Goal: Information Seeking & Learning: Learn about a topic

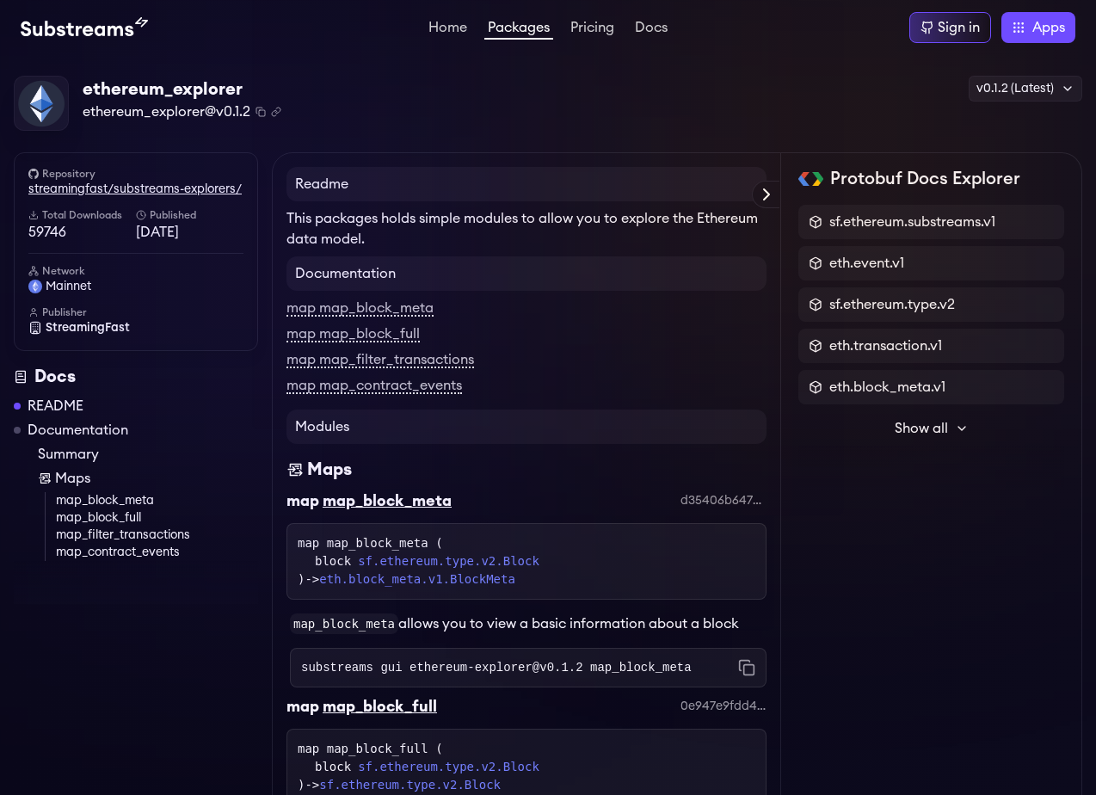
click at [178, 194] on link "streamingfast/substreams-explorers/" at bounding box center [135, 189] width 215 height 17
click at [521, 21] on link "Packages" at bounding box center [518, 30] width 69 height 19
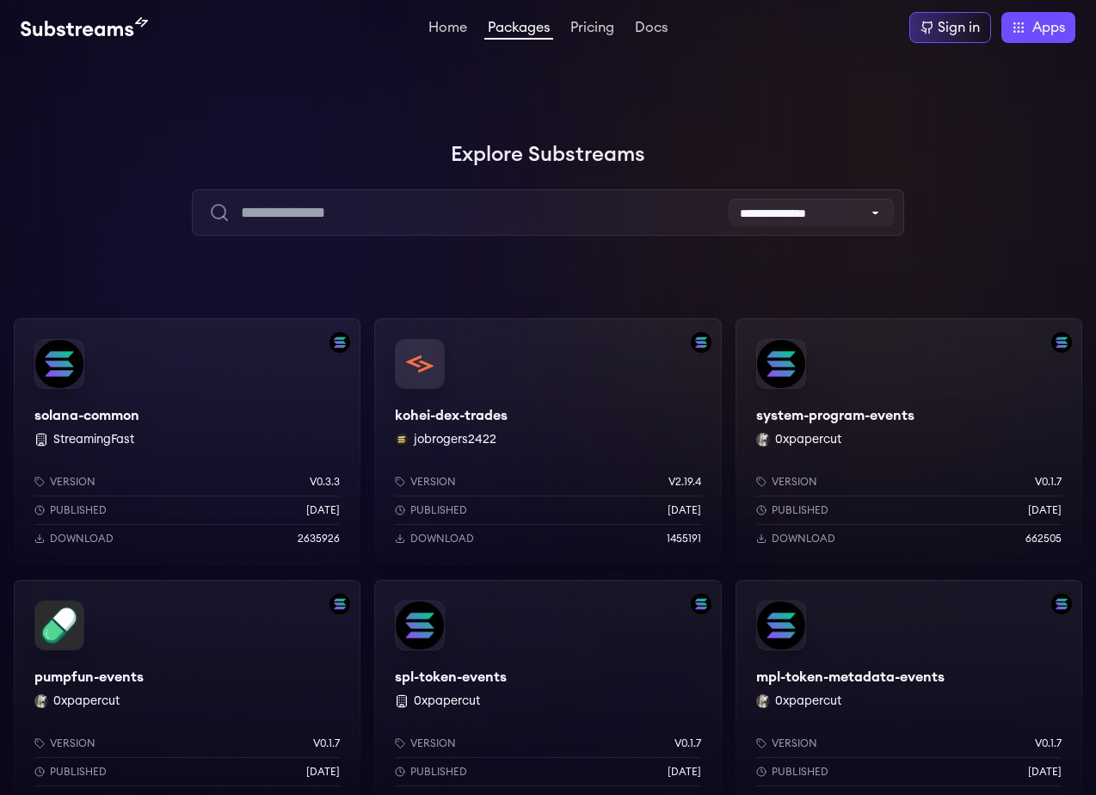
click at [179, 415] on div "solana-common StreamingFast Version v0.3.3 Published 6 months ago Download 2635…" at bounding box center [187, 442] width 347 height 248
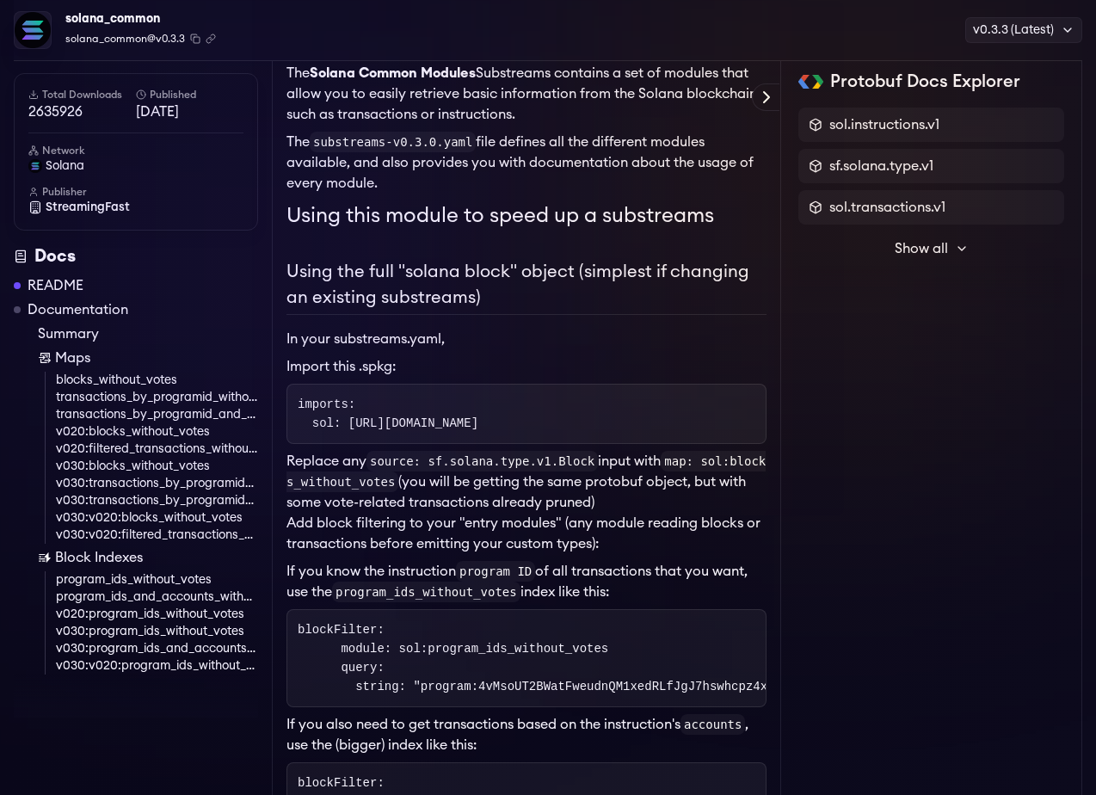
scroll to position [199, 0]
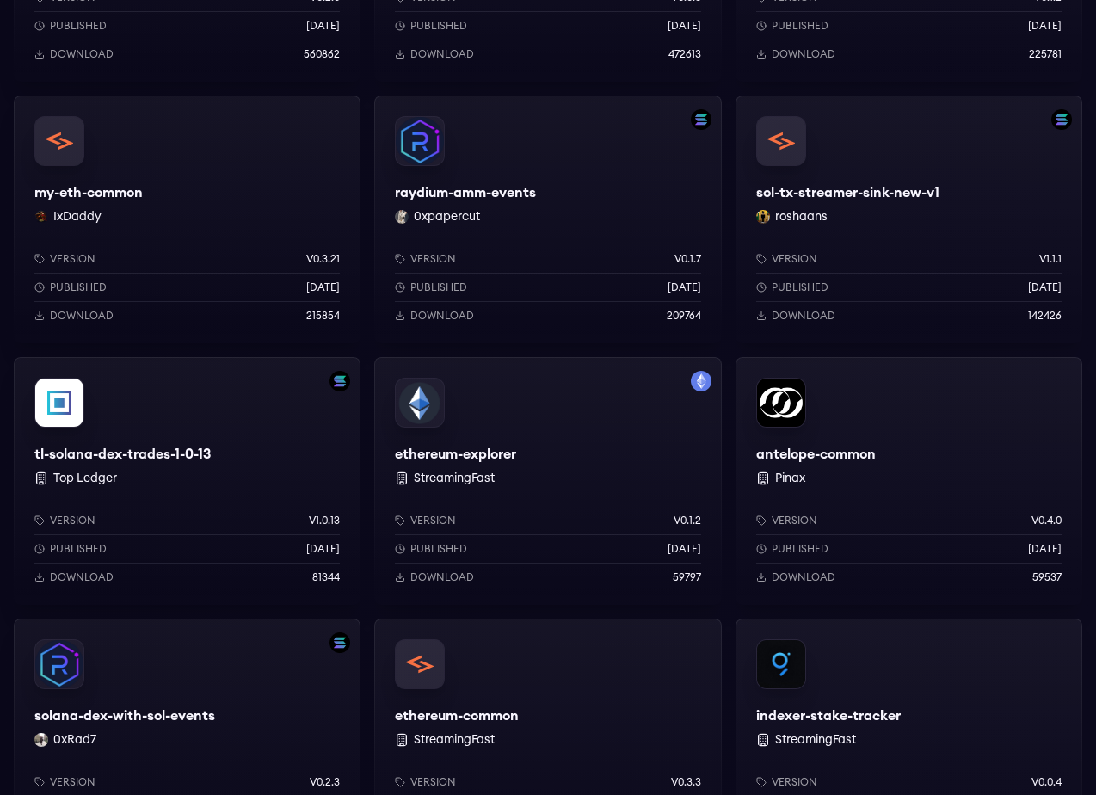
scroll to position [1010, 0]
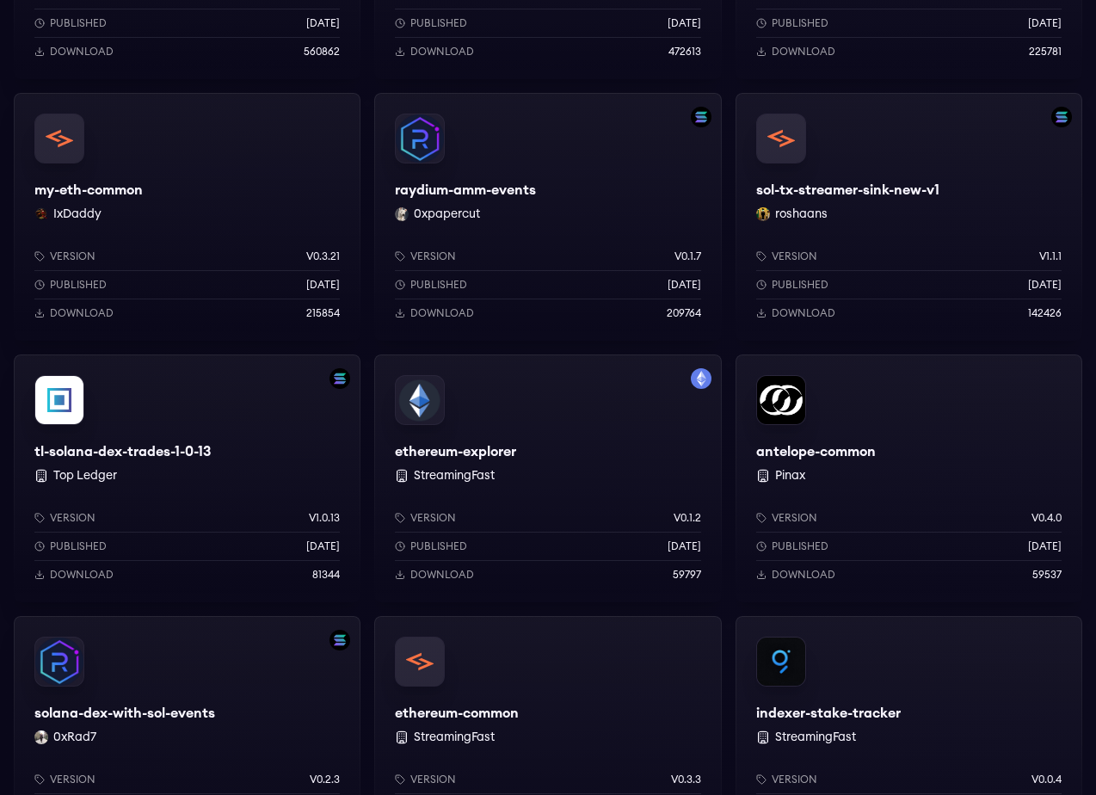
click at [181, 219] on div "my-eth-common IxDaddy Version v0.3.21 Published 3 months ago Download 215854" at bounding box center [187, 217] width 347 height 248
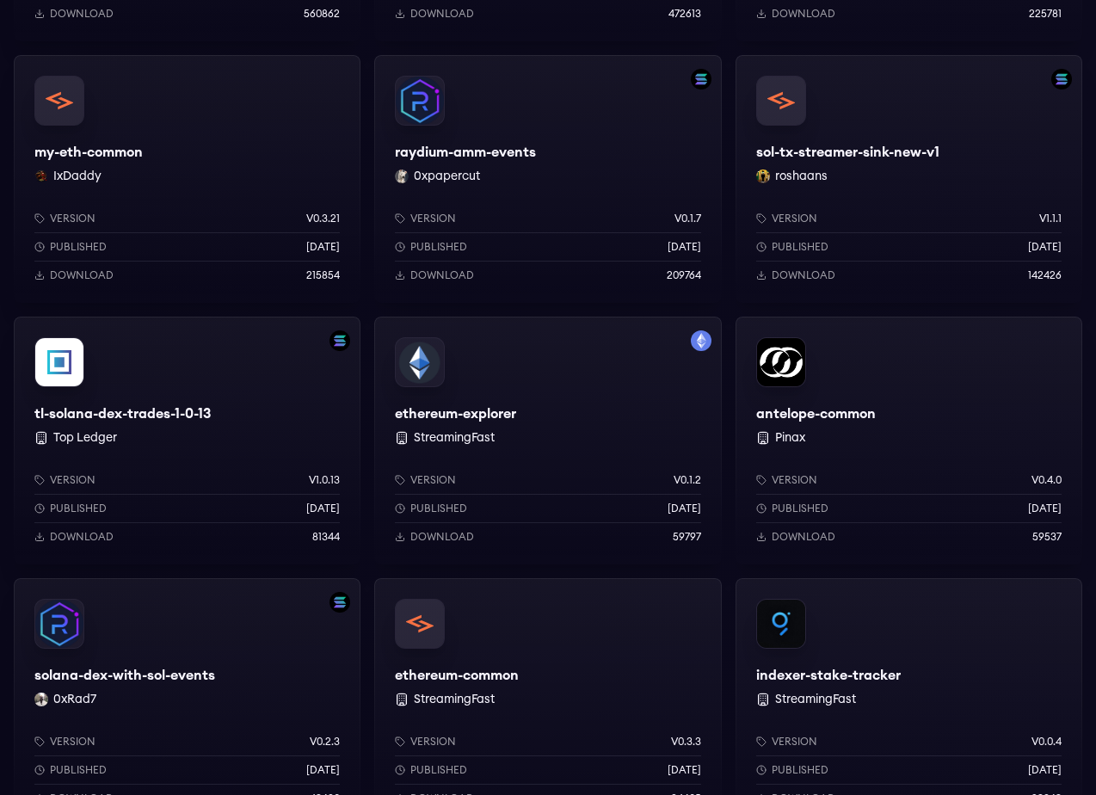
scroll to position [1073, 0]
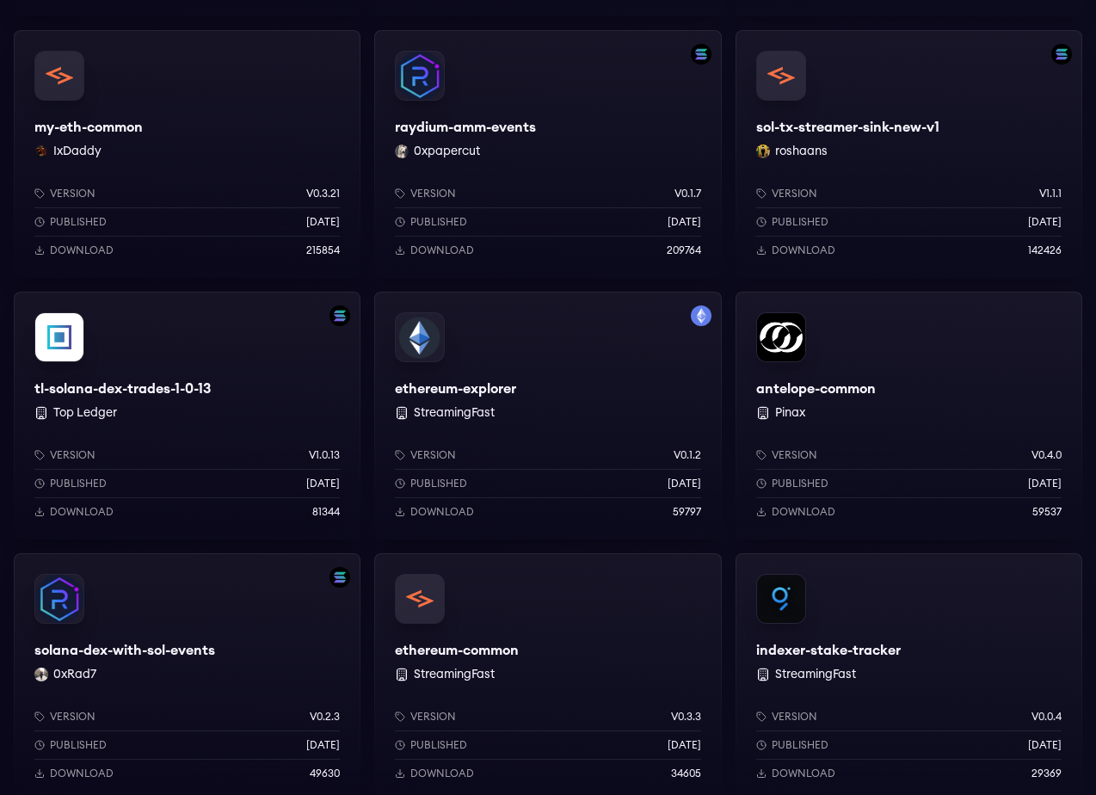
click at [831, 388] on div "antelope-common Pinax Version v0.4.0 Published 1 years ago Download 59537" at bounding box center [908, 416] width 347 height 248
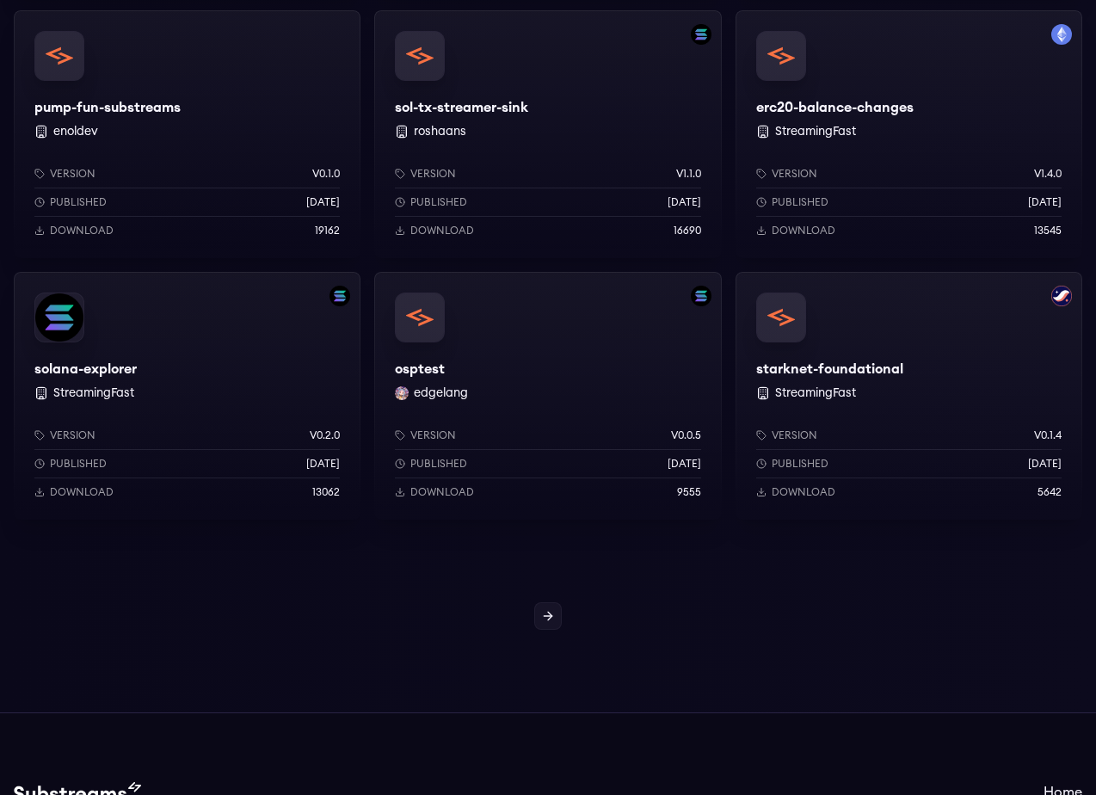
scroll to position [1873, 0]
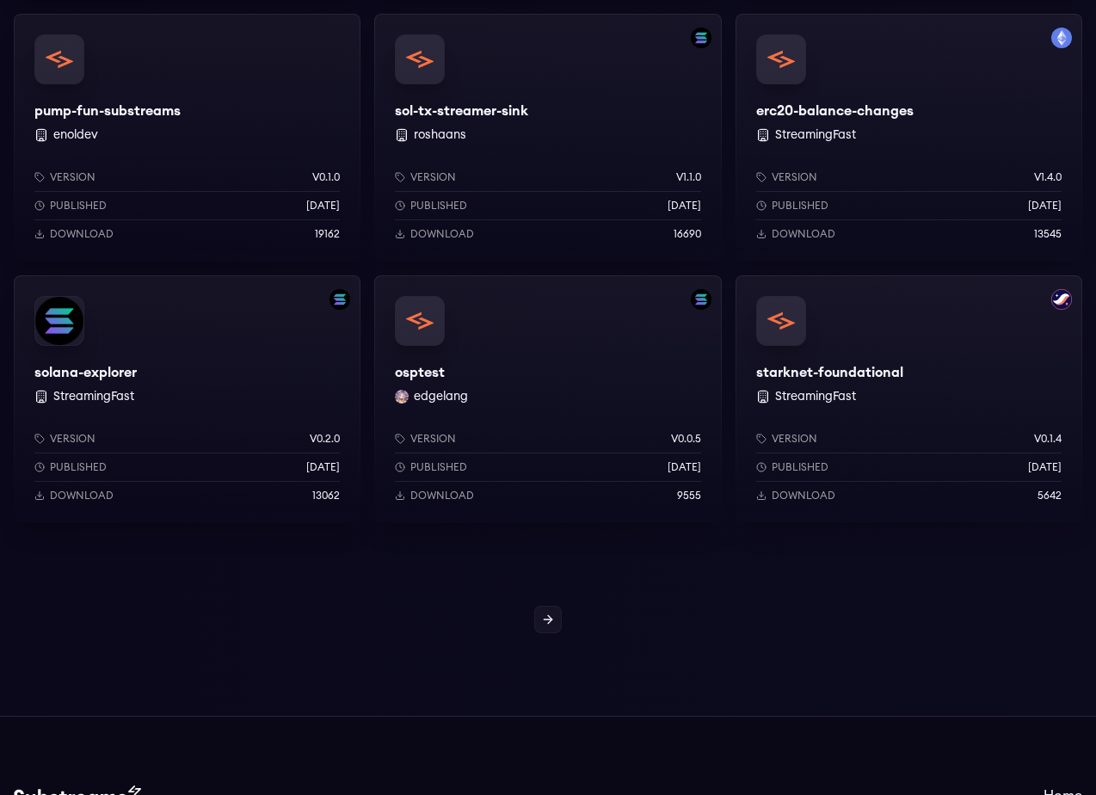
click at [810, 114] on div "erc20-balance-changes StreamingFast Version v1.4.0 Published [DATE] Download 13…" at bounding box center [908, 138] width 347 height 248
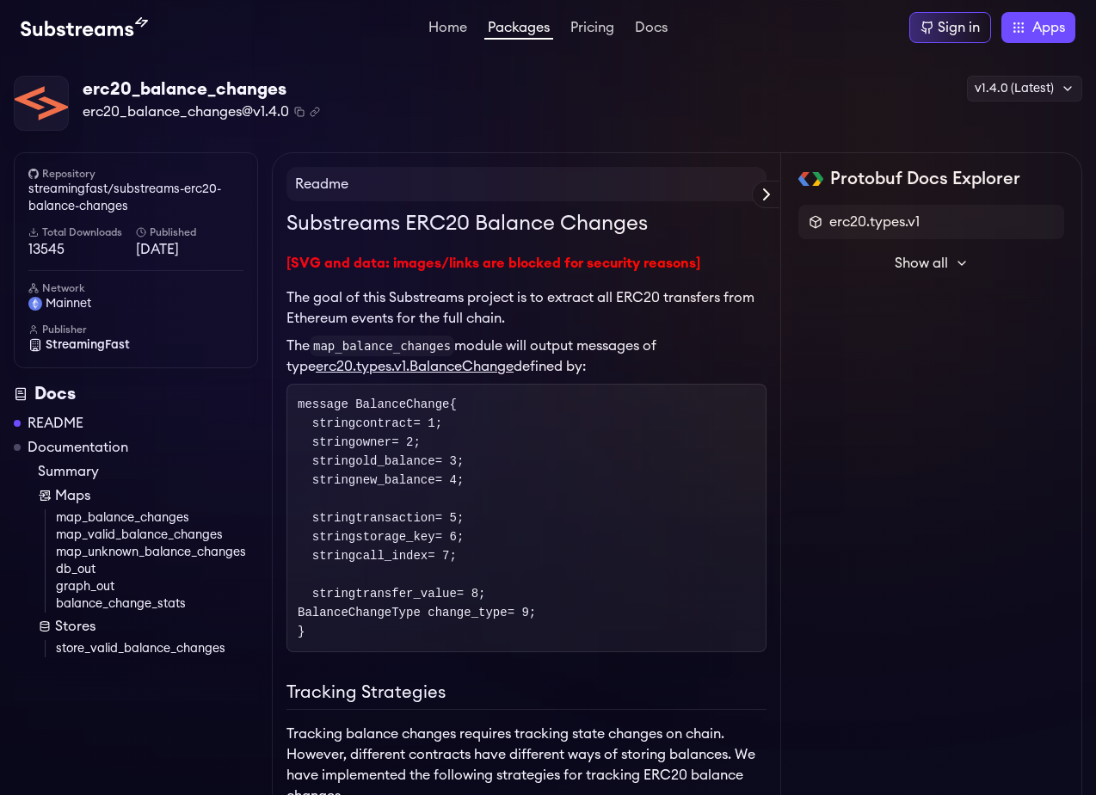
click at [91, 569] on link "db_out" at bounding box center [157, 569] width 202 height 17
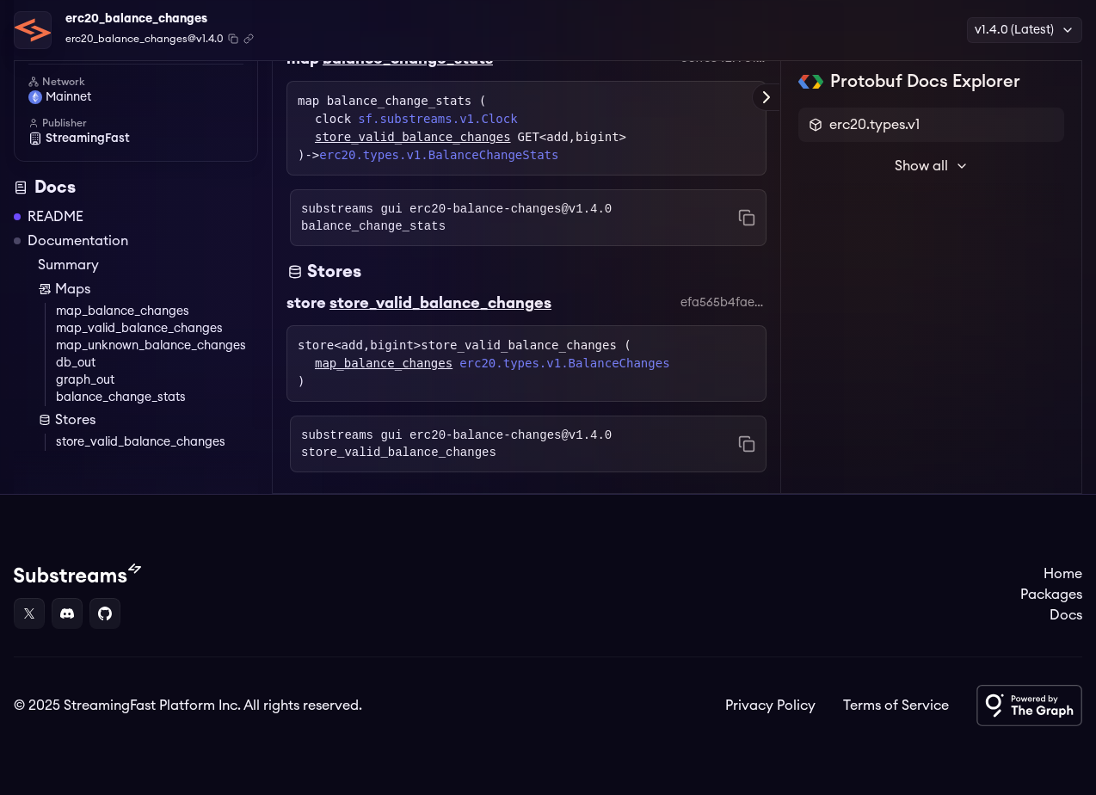
scroll to position [4269, 0]
